Goal: Use online tool/utility: Utilize a website feature to perform a specific function

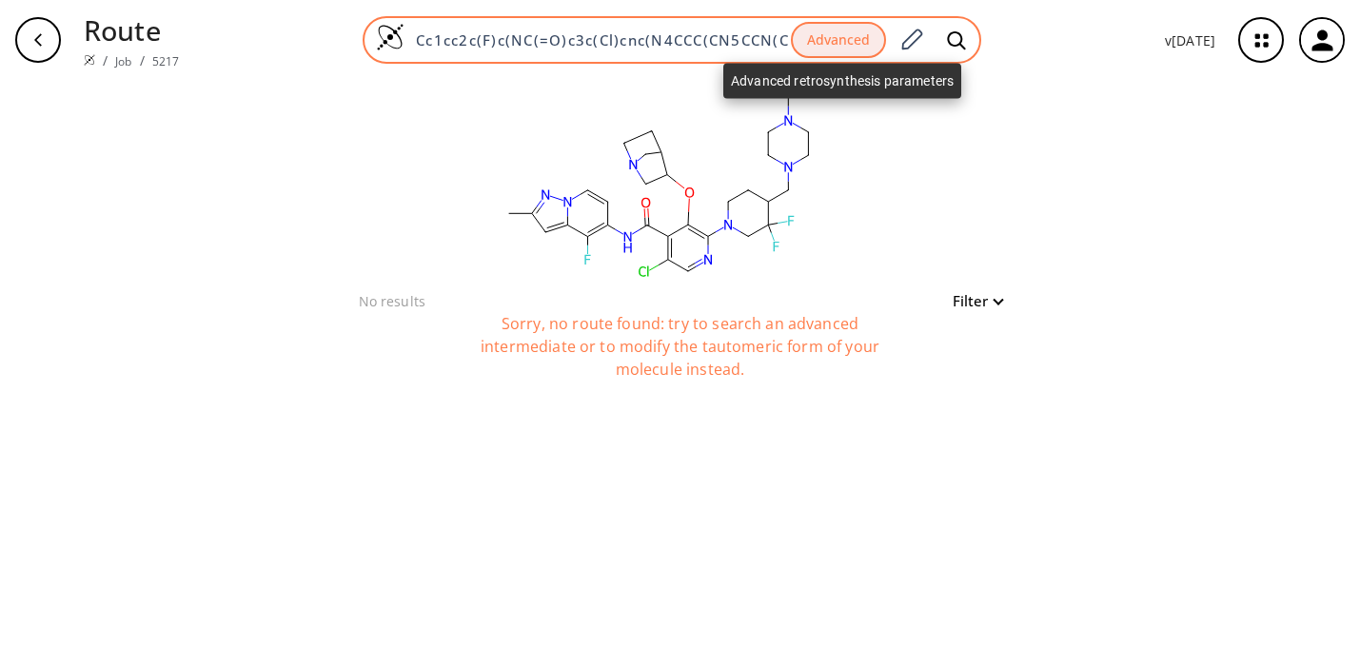
click at [853, 41] on button "Advanced" at bounding box center [838, 40] width 95 height 37
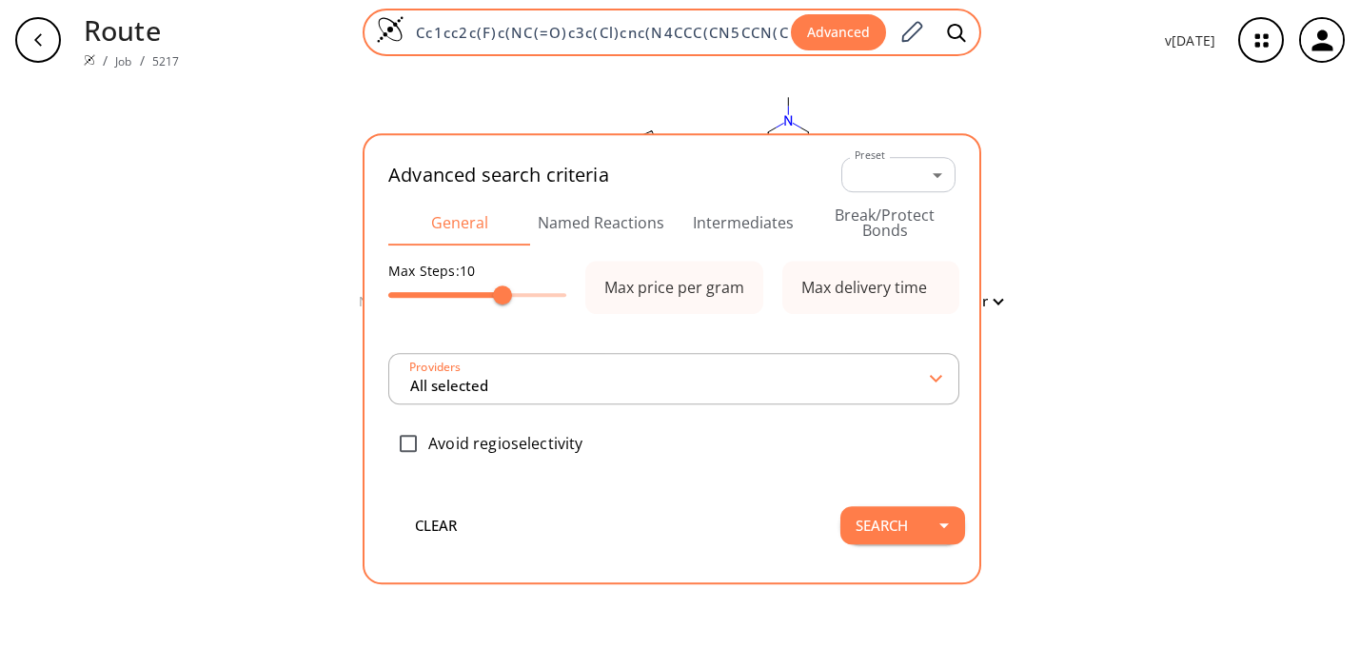
scroll to position [0, 315]
type input "All selected"
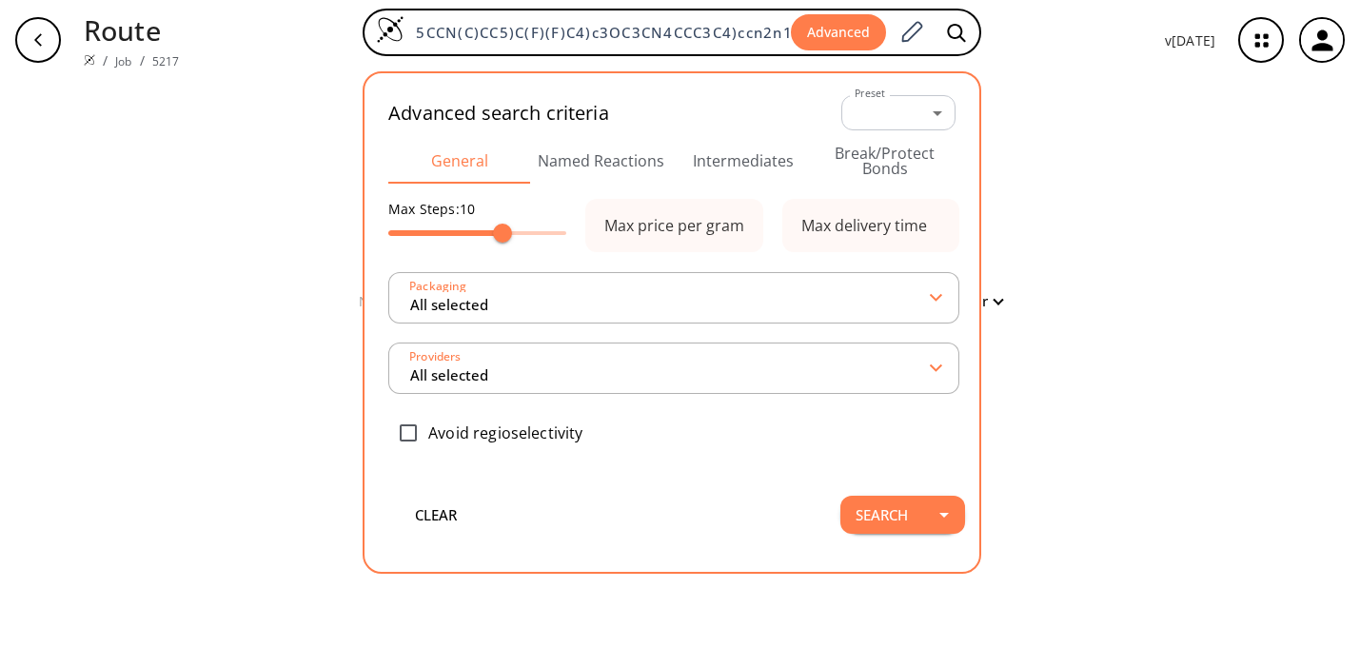
click at [759, 168] on button "Intermediates" at bounding box center [743, 161] width 142 height 46
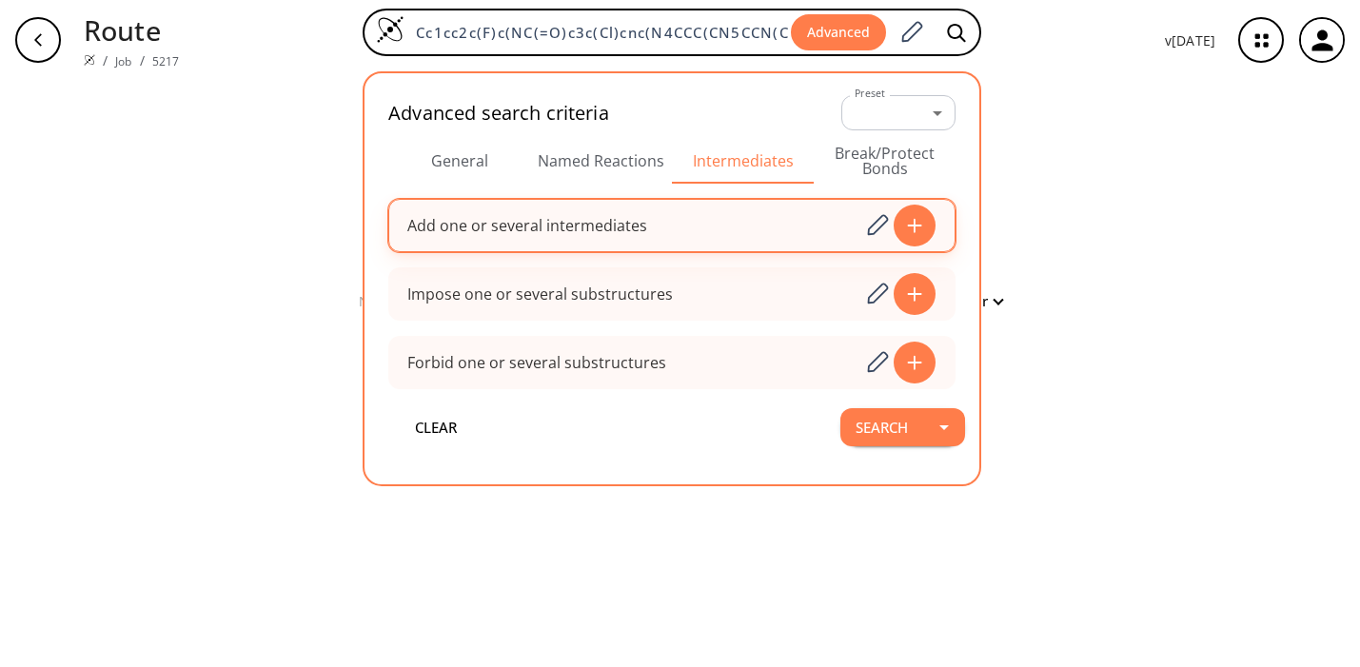
click at [638, 230] on div "Add one or several intermediates" at bounding box center [527, 225] width 240 height 15
paste input "CN1CCN(CC2CCN(CC2(F)F)C2=NC=C(Cl)C(C(=O)NC3=C(F)C4=CC(C)=NN4C=C3)=C2F)CC1"
type input "CN1CCN(CC2CCN(CC2(F)F)C2=NC=C(Cl)C(C(=O)NC3=C(F)C4=CC(C)=NN4C=C3)=C2F)CC1"
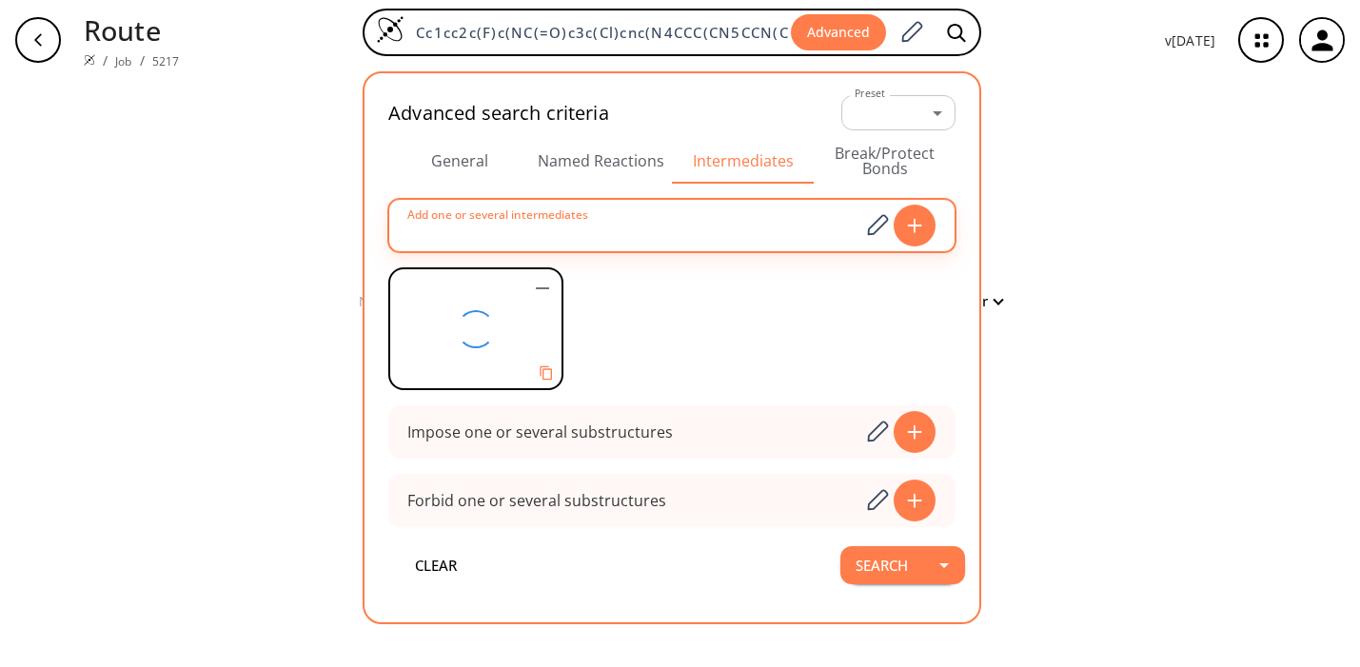
scroll to position [0, 0]
click at [891, 565] on button "Search" at bounding box center [882, 565] width 83 height 38
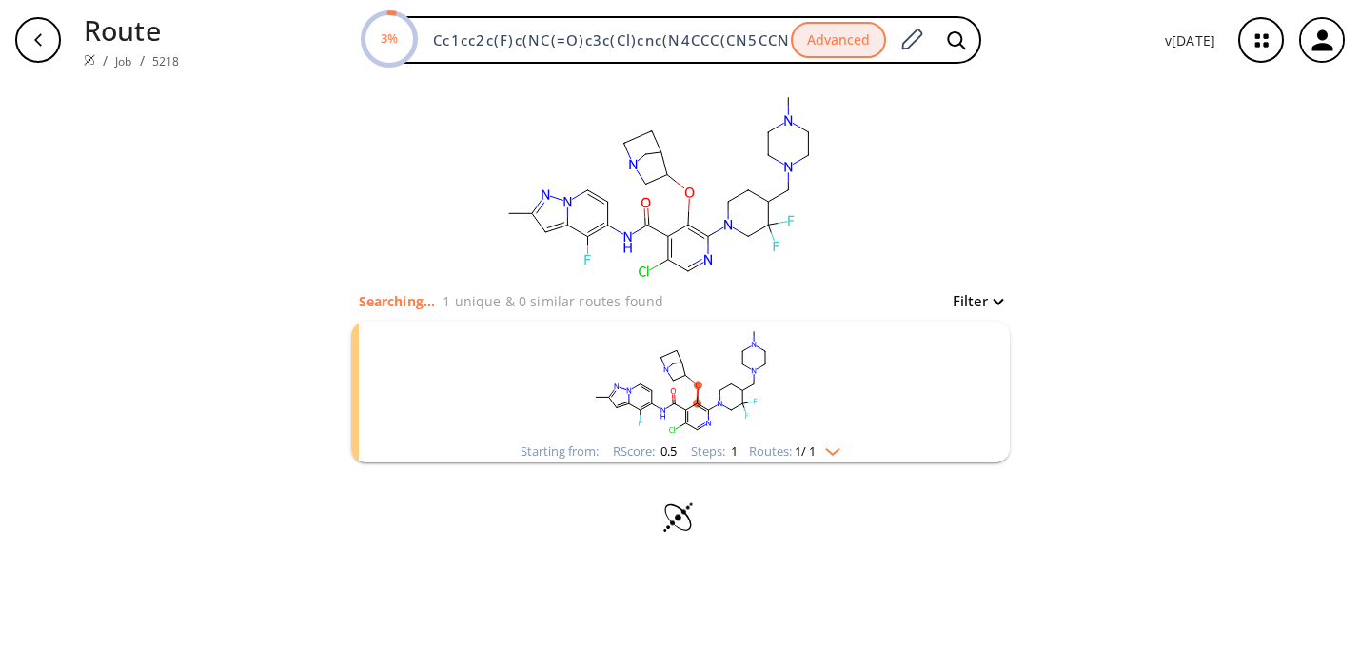
click at [551, 376] on rect "clusters" at bounding box center [680, 381] width 495 height 119
